Goal: Communication & Community: Connect with others

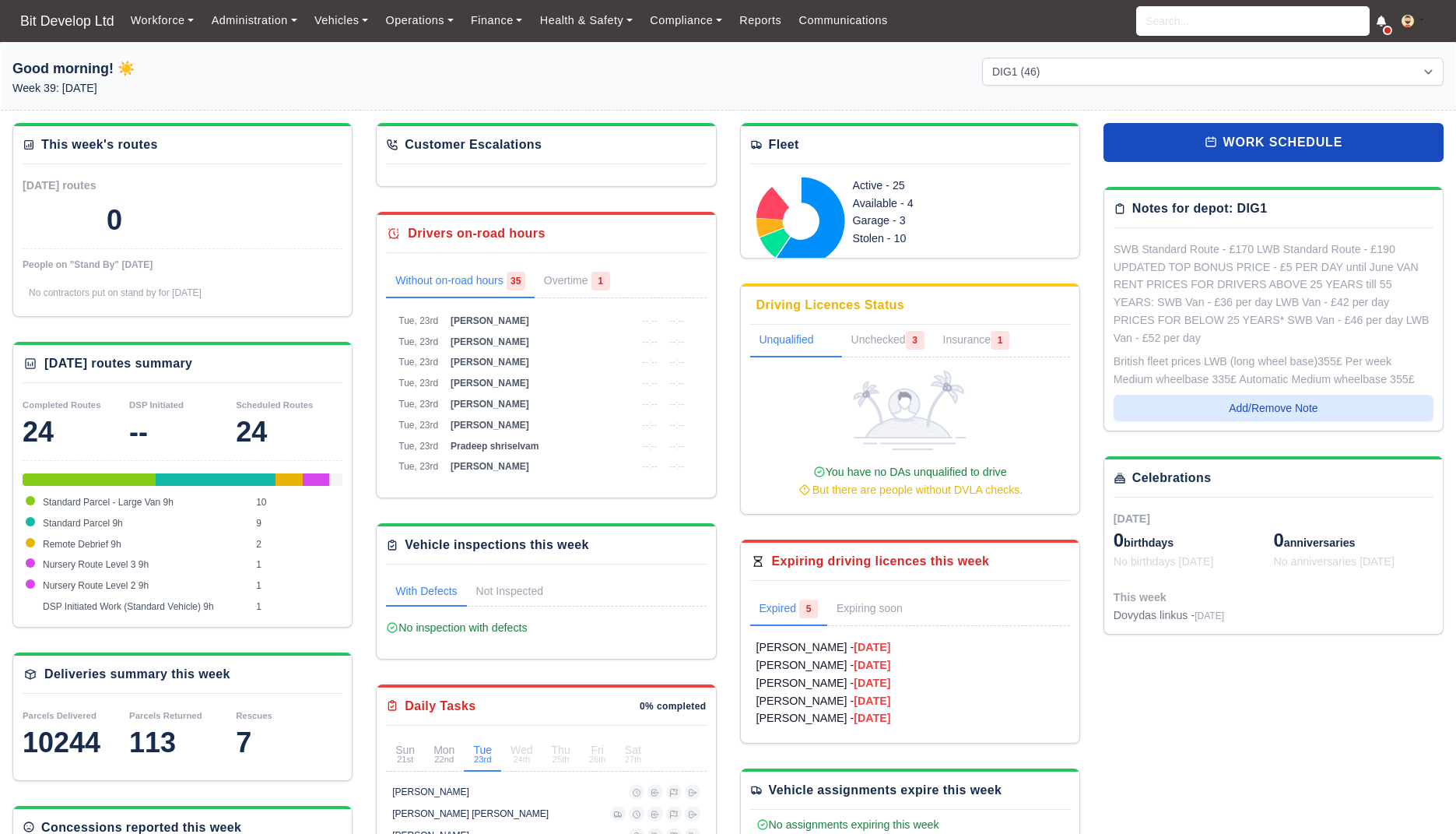
select select "2"
click at [866, 18] on link "Communications" at bounding box center [843, 20] width 107 height 31
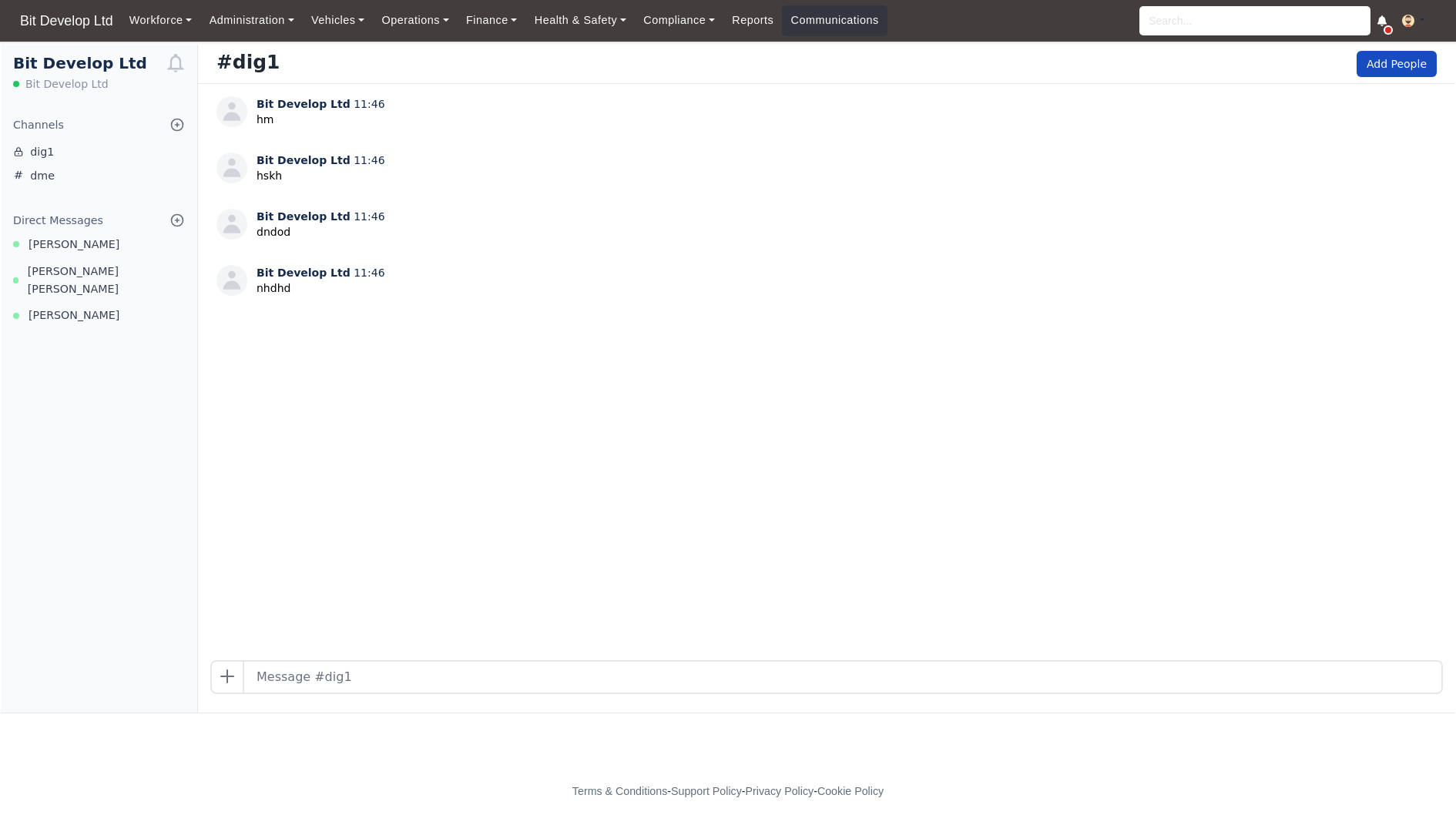
click at [782, 454] on div "Bit Develop Ltd 11:46 hm Bit Develop Ltd 11:46 hskh Bit Develop Ltd 11:46 [GEOG…" at bounding box center [826, 372] width 1257 height 576
click at [855, 25] on link "Communications" at bounding box center [835, 20] width 106 height 30
click at [935, 404] on div "Bit Develop Ltd 11:46 hm Bit Develop Ltd 11:46 hskh Bit Develop Ltd 11:46 dndod…" at bounding box center [826, 372] width 1257 height 576
click at [844, 13] on link "Communications" at bounding box center [835, 20] width 106 height 30
click at [100, 247] on link "Celia Oliveira" at bounding box center [99, 244] width 197 height 17
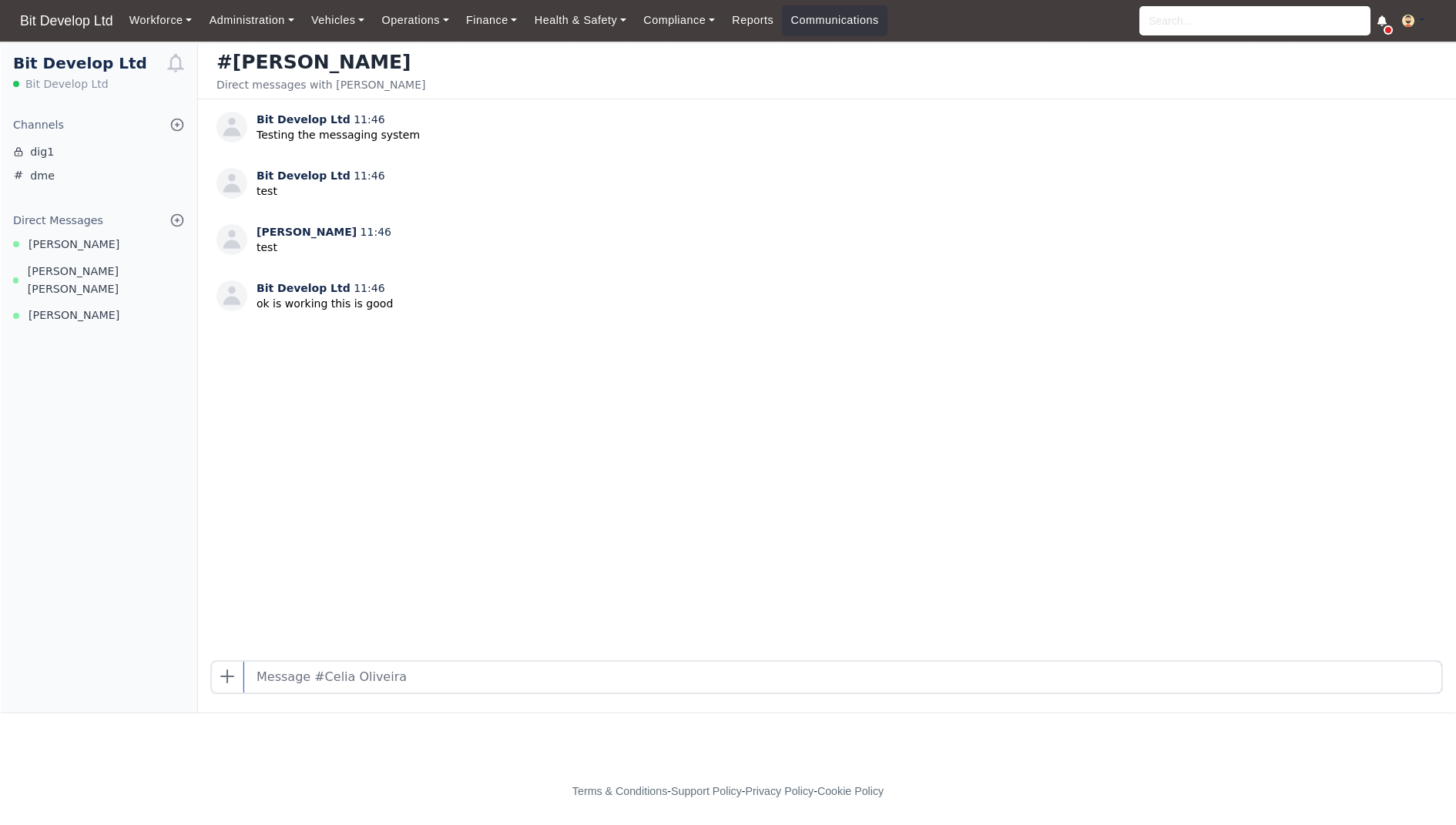
click at [397, 675] on input "text" at bounding box center [842, 677] width 1197 height 31
type input "this is me"
type input "Petko"
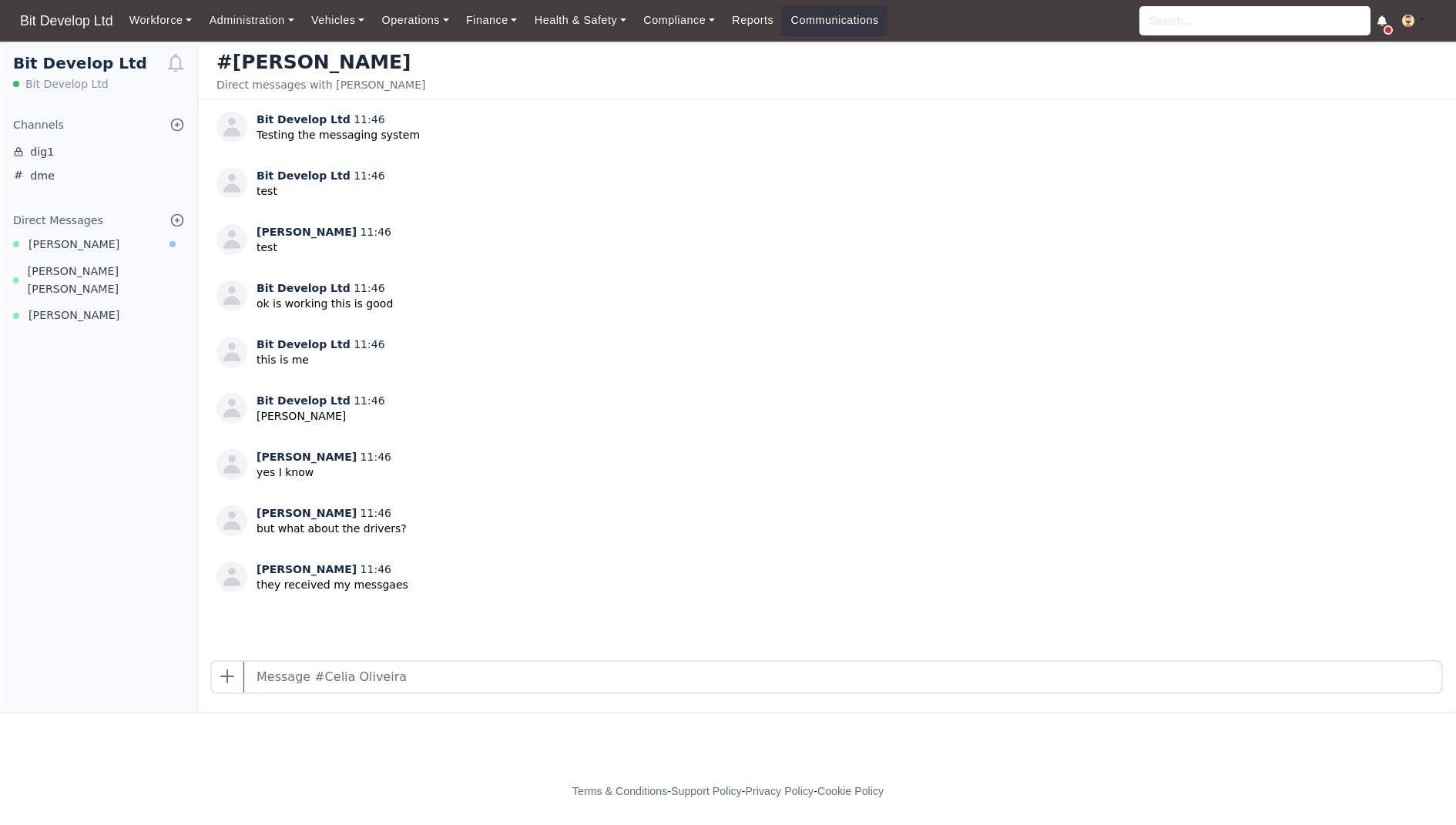
click at [384, 688] on input "text" at bounding box center [842, 677] width 1197 height 31
click at [120, 241] on link "Celia Oliveira" at bounding box center [99, 244] width 197 height 17
click at [88, 170] on link "dme" at bounding box center [99, 176] width 197 height 24
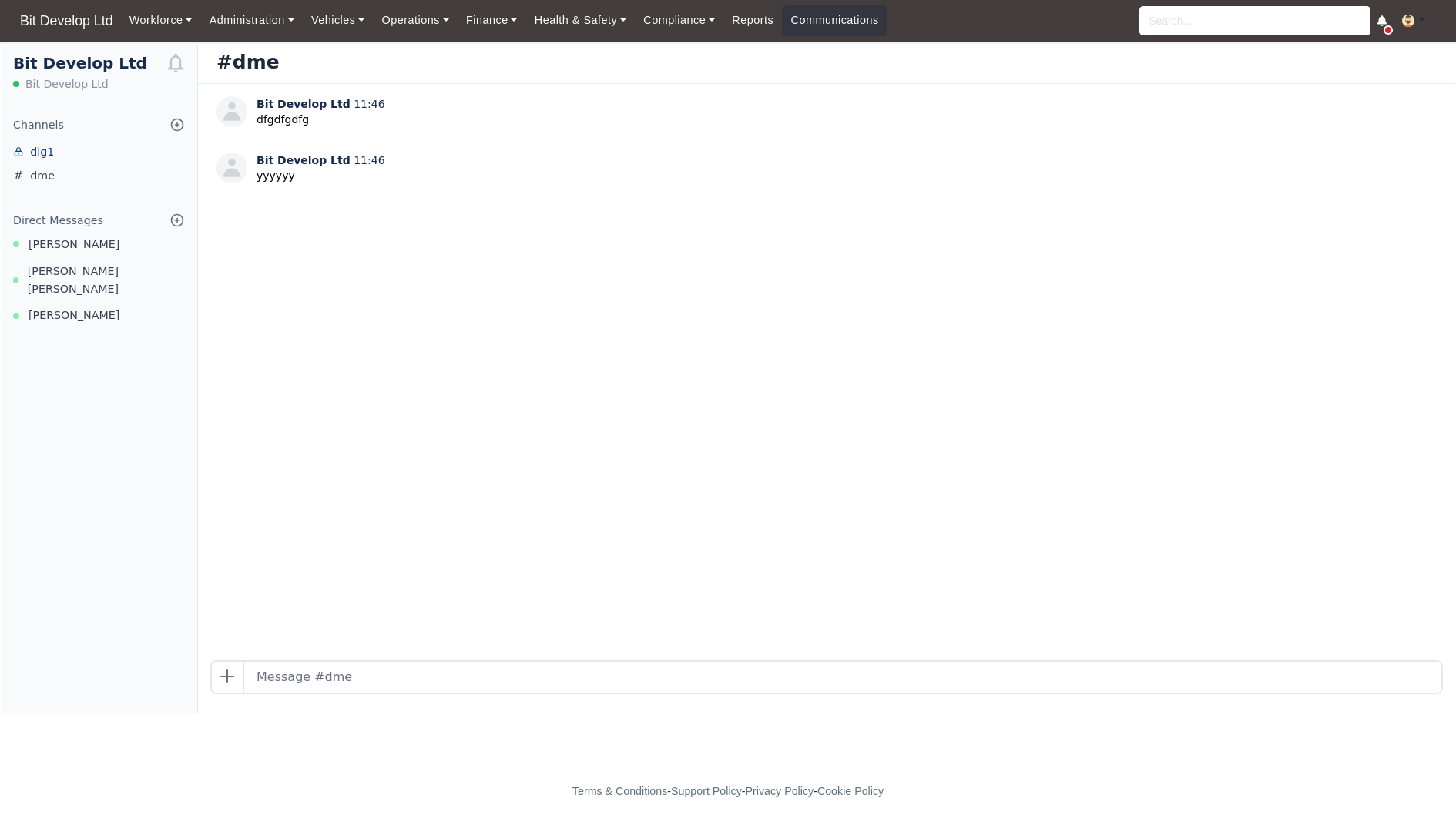
click at [82, 156] on link "dig1" at bounding box center [99, 153] width 197 height 24
click at [60, 25] on span "Bit Develop Ltd" at bounding box center [66, 21] width 108 height 31
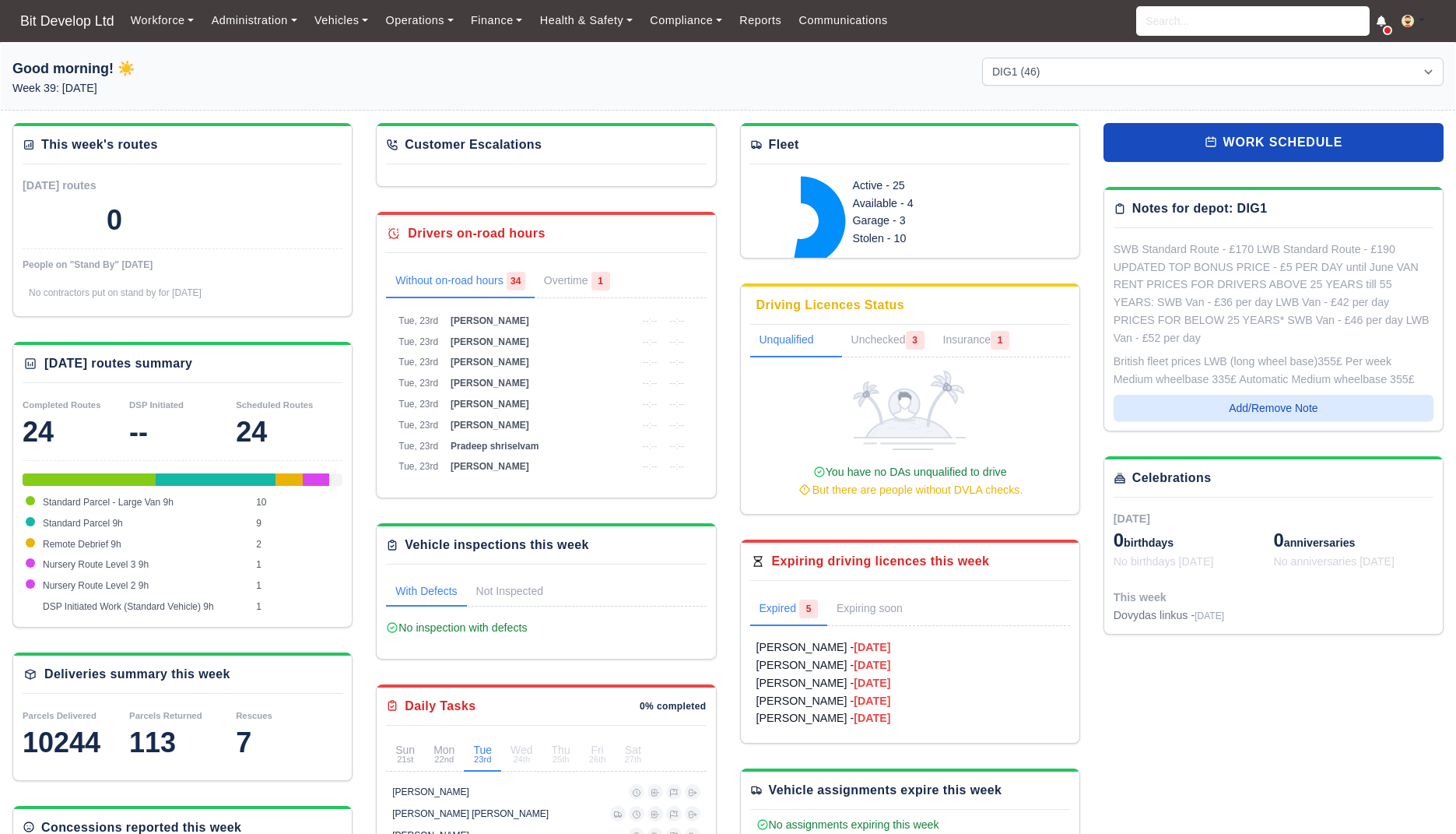
select select "2"
click at [1391, 26] on div "Workforce Manpower Expiring Documents Leave Requests Daily Attendance Daily Tim…" at bounding box center [783, 21] width 1321 height 42
click at [1384, 26] on link at bounding box center [1381, 21] width 11 height 18
